Goal: Obtain resource: Obtain resource

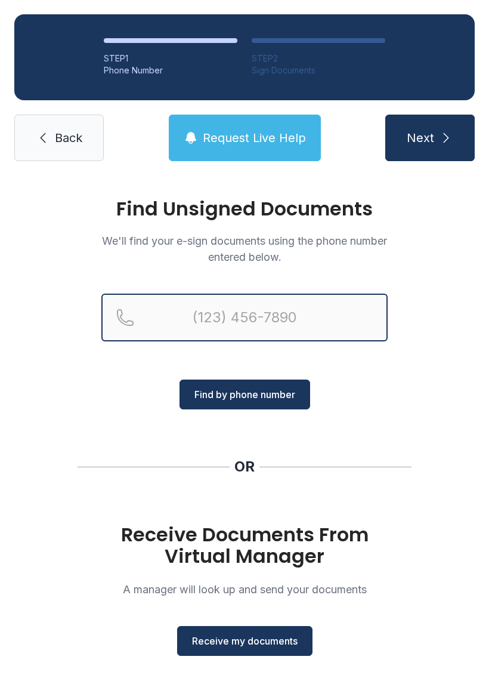
click at [299, 325] on input "Reservation phone number" at bounding box center [244, 318] width 286 height 48
type input "[PHONE_NUMBER]"
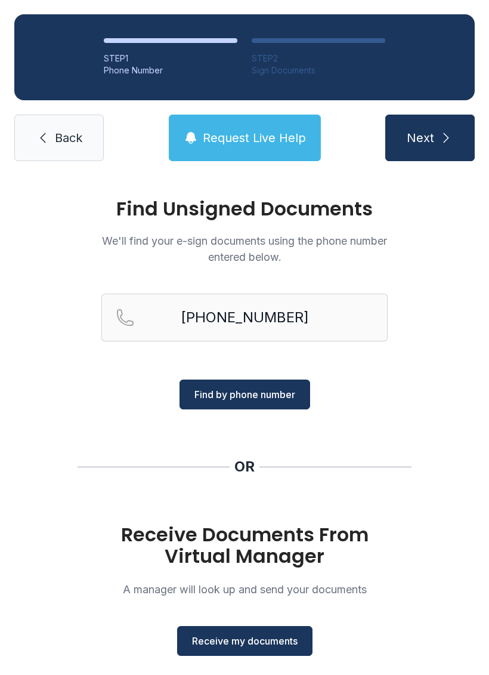
click at [261, 395] on span "Find by phone number" at bounding box center [244, 394] width 101 height 14
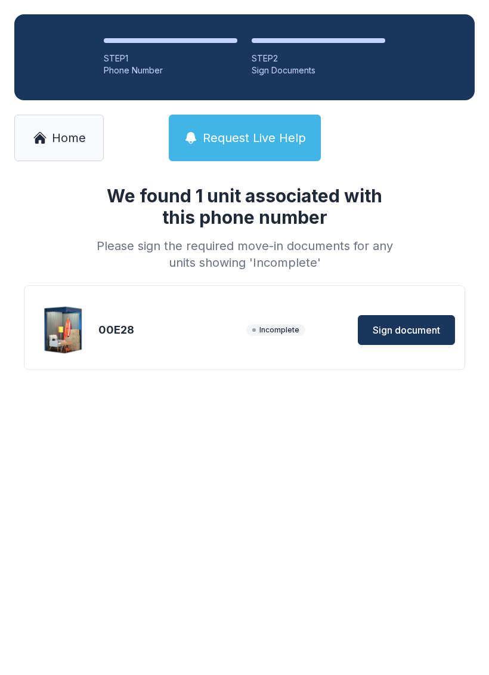
click at [412, 328] on span "Sign document" at bounding box center [406, 330] width 67 height 14
click at [64, 135] on span "Home" at bounding box center [69, 137] width 34 height 17
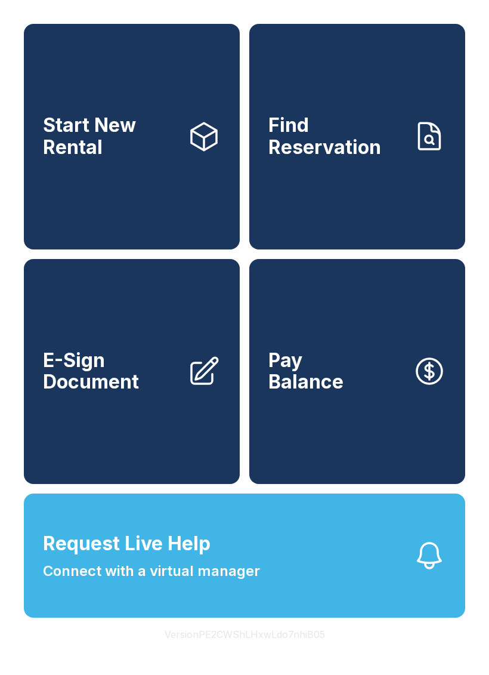
click at [149, 425] on link "E-Sign Document" at bounding box center [132, 371] width 216 height 225
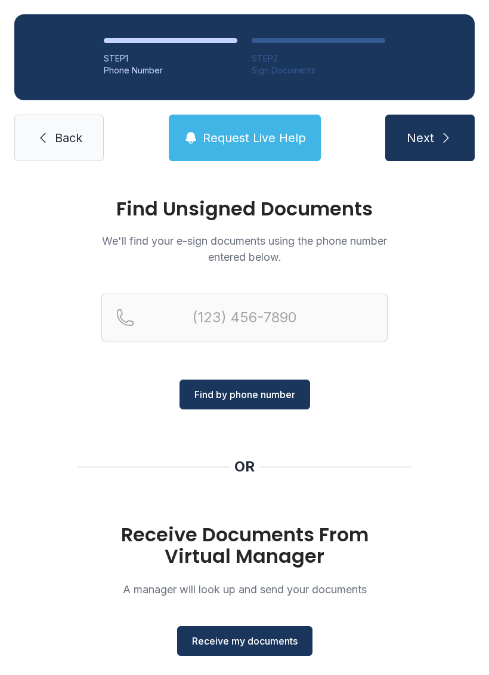
click at [268, 638] on span "Receive my documents" at bounding box center [245, 641] width 106 height 14
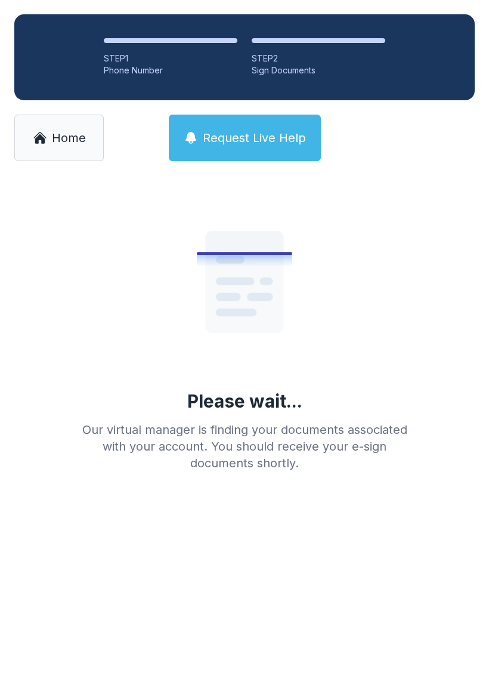
click at [51, 147] on link "Home" at bounding box center [58, 138] width 89 height 47
